Goal: Task Accomplishment & Management: Complete application form

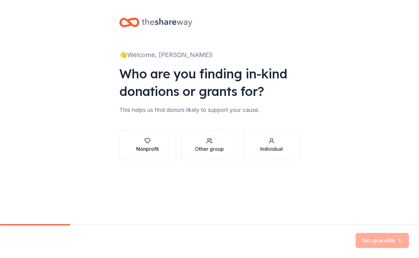
click at [153, 146] on div "Nonprofit" at bounding box center [147, 149] width 23 height 8
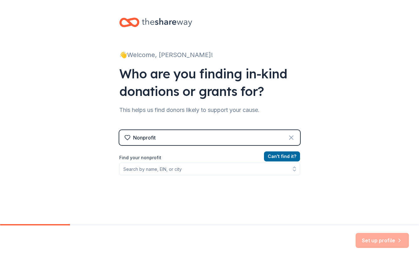
click at [289, 137] on icon at bounding box center [291, 138] width 8 height 8
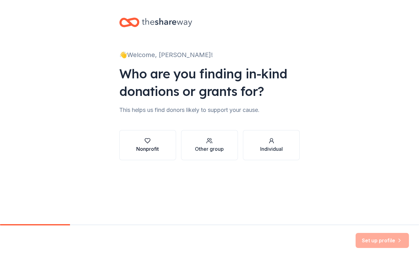
click at [148, 140] on icon "button" at bounding box center [147, 141] width 6 height 6
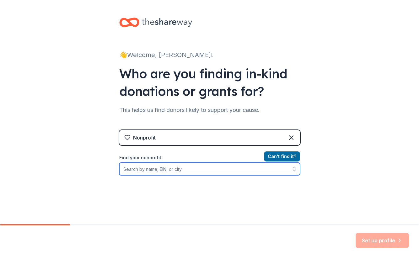
click at [121, 169] on input "Find your nonprofit" at bounding box center [209, 169] width 181 height 13
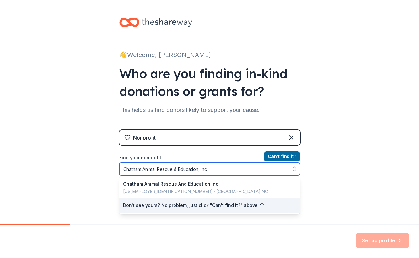
type input "Chatham Animal Rescue & Education, Inc."
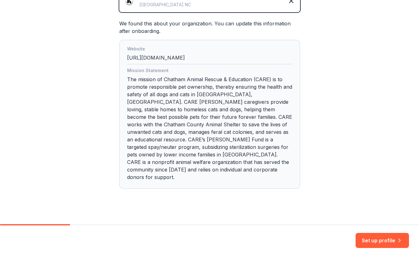
scroll to position [163, 0]
click at [369, 236] on button "Set up profile" at bounding box center [381, 240] width 53 height 15
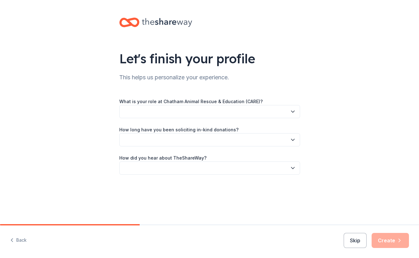
click at [126, 113] on button "button" at bounding box center [209, 111] width 181 height 13
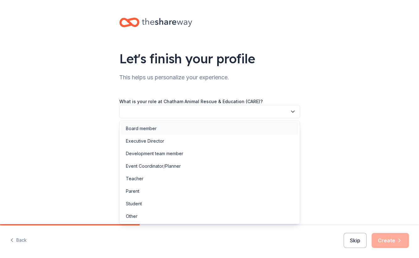
click at [146, 130] on div "Board member" at bounding box center [141, 129] width 31 height 8
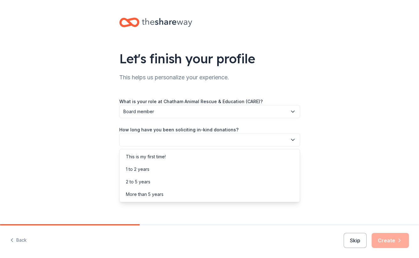
click at [293, 139] on icon "button" at bounding box center [293, 140] width 6 height 6
click at [143, 184] on div "2 to 5 years" at bounding box center [138, 182] width 24 height 8
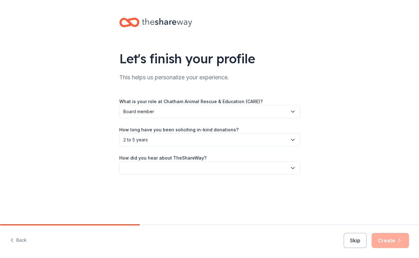
click at [124, 170] on button "button" at bounding box center [209, 168] width 181 height 13
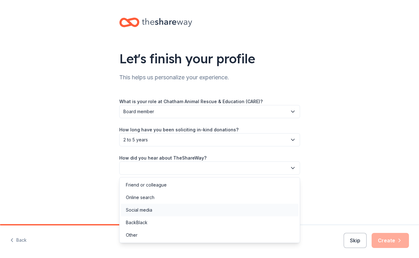
click at [143, 210] on div "Social media" at bounding box center [139, 210] width 26 height 8
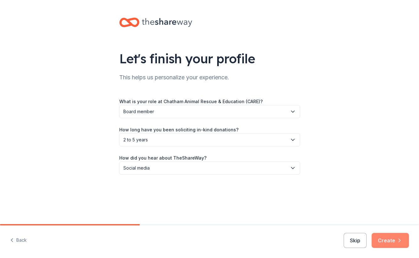
click at [393, 240] on button "Create" at bounding box center [389, 240] width 37 height 15
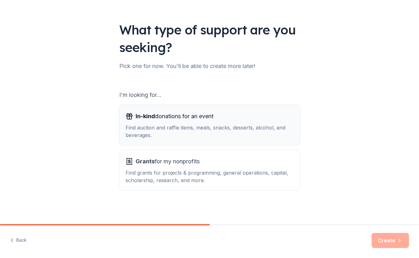
scroll to position [29, 0]
click at [167, 116] on span "In-kind donations for an event" at bounding box center [175, 116] width 78 height 10
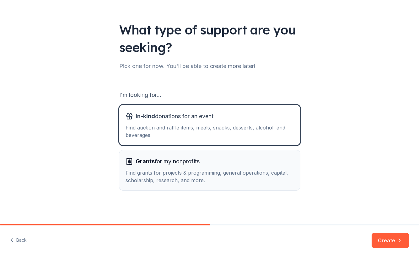
click at [169, 162] on span "Grants for my nonprofits" at bounding box center [168, 162] width 64 height 10
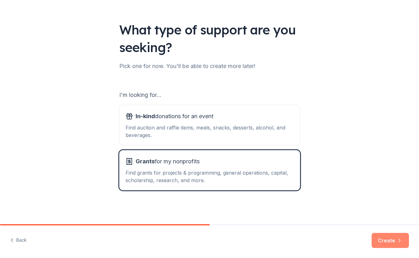
click at [383, 240] on button "Create" at bounding box center [389, 240] width 37 height 15
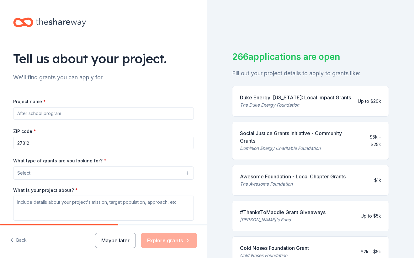
drag, startPoint x: 61, startPoint y: 112, endPoint x: 16, endPoint y: 116, distance: 45.0
click at [15, 113] on input "TNR program" at bounding box center [103, 113] width 181 height 13
type input "Community Cat/TNR program"
click at [183, 171] on button "Select" at bounding box center [103, 173] width 181 height 13
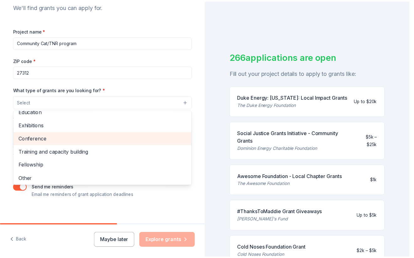
scroll to position [74, 0]
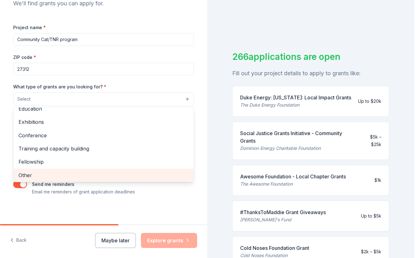
click at [26, 173] on span "Other" at bounding box center [104, 175] width 170 height 8
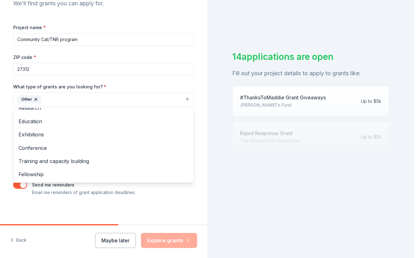
click at [193, 123] on div "Tell us about your project. We'll find grants you can apply for. Project name *…" at bounding box center [103, 76] width 201 height 300
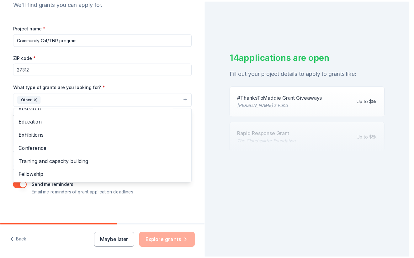
scroll to position [60, 0]
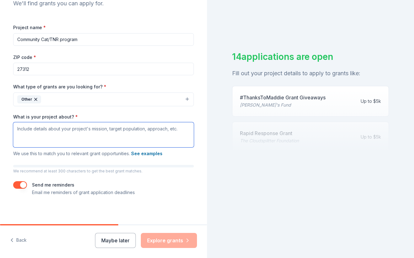
click at [15, 130] on textarea "What is your project about? *" at bounding box center [103, 134] width 181 height 25
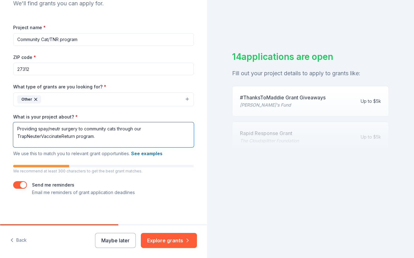
click at [56, 128] on textarea "Providing spay/neutr surgery to community cats through our TrapNeuterVaccinateR…" at bounding box center [103, 134] width 181 height 25
click at [98, 137] on textarea "Providing spay/neuter surgery to community cats through our TrapNeuterVaccinate…" at bounding box center [103, 134] width 181 height 25
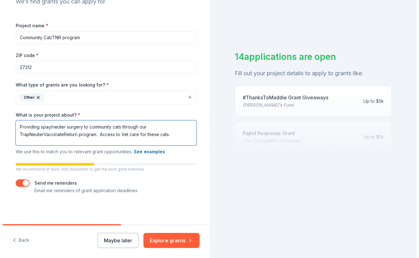
scroll to position [76, 0]
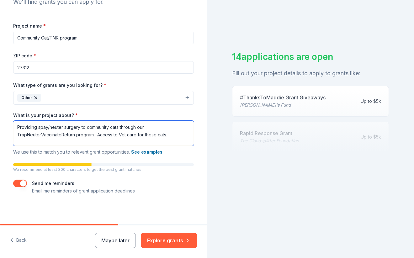
click at [147, 125] on textarea "Providing spay/neuter surgery to community cats through our TrapNeuterVaccinate…" at bounding box center [103, 133] width 181 height 25
click at [87, 134] on textarea "Providing spay/neuter surgery to community cats through our TNVR, TrapNeuterVac…" at bounding box center [103, 133] width 181 height 25
click at [113, 134] on textarea "Providing spay/neuter surgery to community cats through our TNVR, TrapNeuterVac…" at bounding box center [103, 133] width 181 height 25
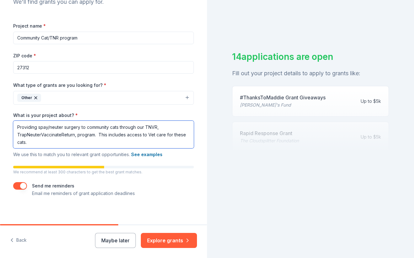
click at [149, 135] on textarea "Providing spay/neuter surgery to community cats through our TNVR, TrapNeuterVac…" at bounding box center [103, 135] width 181 height 28
click at [32, 142] on textarea "Providing spay/neuter surgery to community cats through our TNVR, TrapNeuterVac…" at bounding box center [103, 135] width 181 height 28
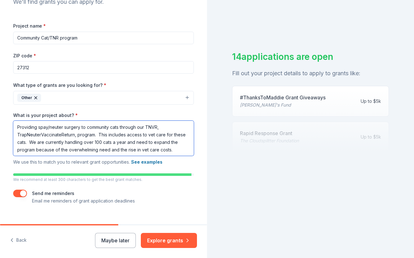
click at [132, 149] on textarea "Providing spay/neuter surgery to community cats through our TNVR, TrapNeuterVac…" at bounding box center [103, 138] width 181 height 35
type textarea "Providing spay/neuter surgery to community cats through our TNVR, TrapNeuterVac…"
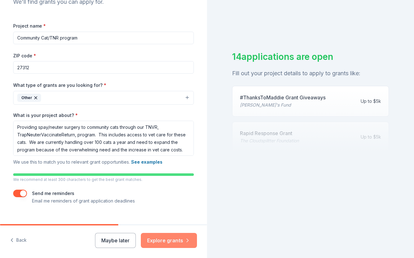
click at [169, 243] on button "Explore grants" at bounding box center [169, 240] width 56 height 15
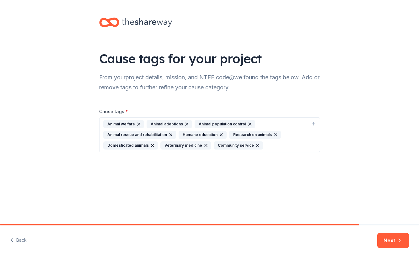
click at [211, 124] on div "Animal population control" at bounding box center [224, 124] width 61 height 8
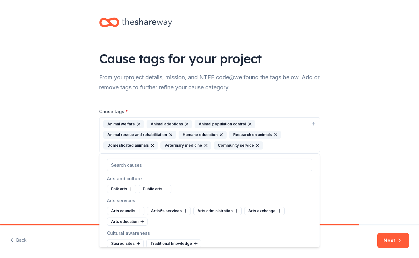
click at [220, 124] on div "Animal population control" at bounding box center [224, 124] width 61 height 8
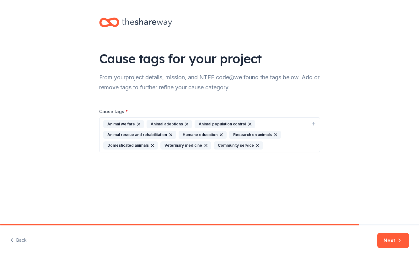
click at [220, 124] on div "Animal population control" at bounding box center [224, 124] width 61 height 8
type input "animal population control"
click at [391, 237] on button "Next" at bounding box center [393, 240] width 32 height 15
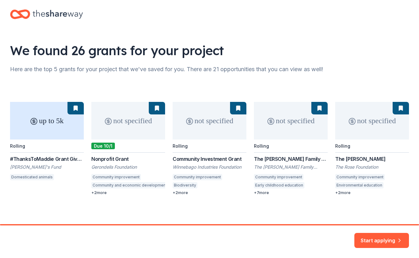
click at [38, 159] on div "up to 5k Rolling #ThanksToMaddie Grant Giveaways [PERSON_NAME]'s Fund Domestica…" at bounding box center [209, 148] width 399 height 93
click at [46, 124] on div "up to 5k Rolling #ThanksToMaddie Grant Giveaways [PERSON_NAME]'s Fund Domestica…" at bounding box center [209, 148] width 399 height 93
click at [45, 122] on div "up to 5k Rolling #ThanksToMaddie Grant Giveaways [PERSON_NAME]'s Fund Domestica…" at bounding box center [209, 148] width 399 height 93
click at [36, 179] on div "up to 5k Rolling #ThanksToMaddie Grant Giveaways [PERSON_NAME]'s Fund Domestica…" at bounding box center [209, 148] width 399 height 93
click at [55, 122] on div "up to 5k Rolling #ThanksToMaddie Grant Giveaways [PERSON_NAME]'s Fund Domestica…" at bounding box center [209, 148] width 399 height 93
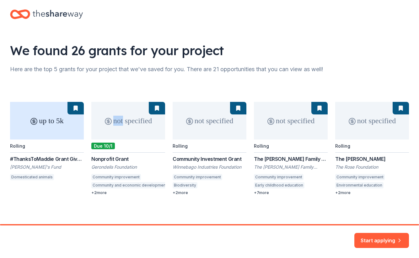
click at [55, 122] on div "up to 5k Rolling #ThanksToMaddie Grant Giveaways [PERSON_NAME]'s Fund Domestica…" at bounding box center [209, 148] width 399 height 93
click at [42, 159] on div "up to 5k Rolling #ThanksToMaddie Grant Giveaways [PERSON_NAME]'s Fund Domestica…" at bounding box center [209, 148] width 399 height 93
